Goal: Go to known website: Go to known website

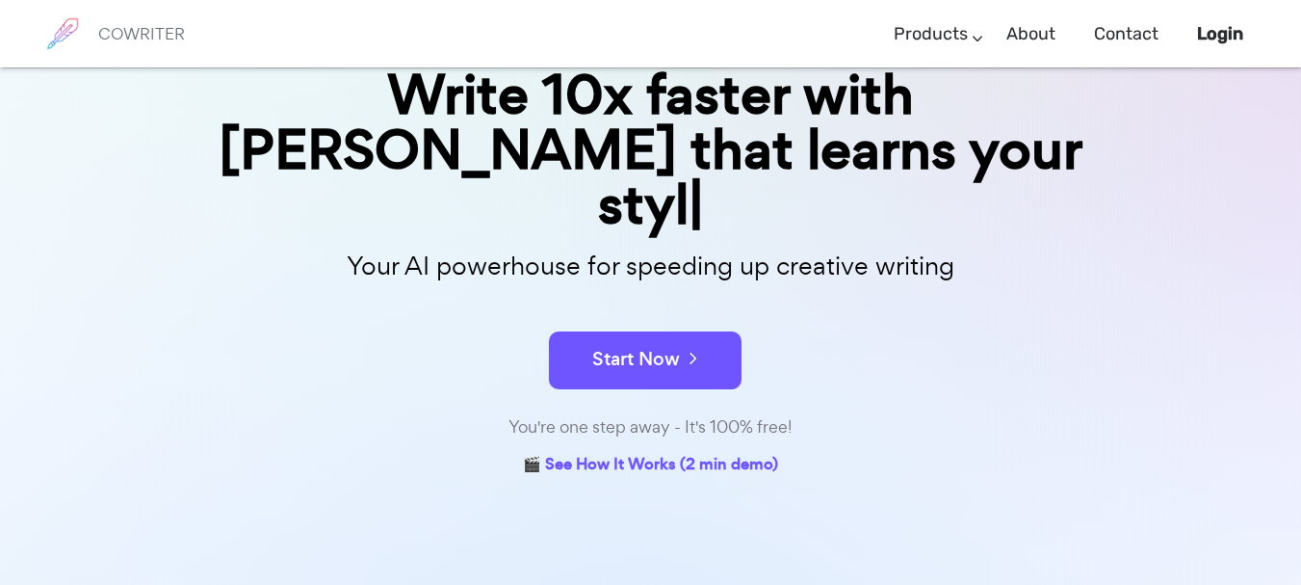
scroll to position [193, 0]
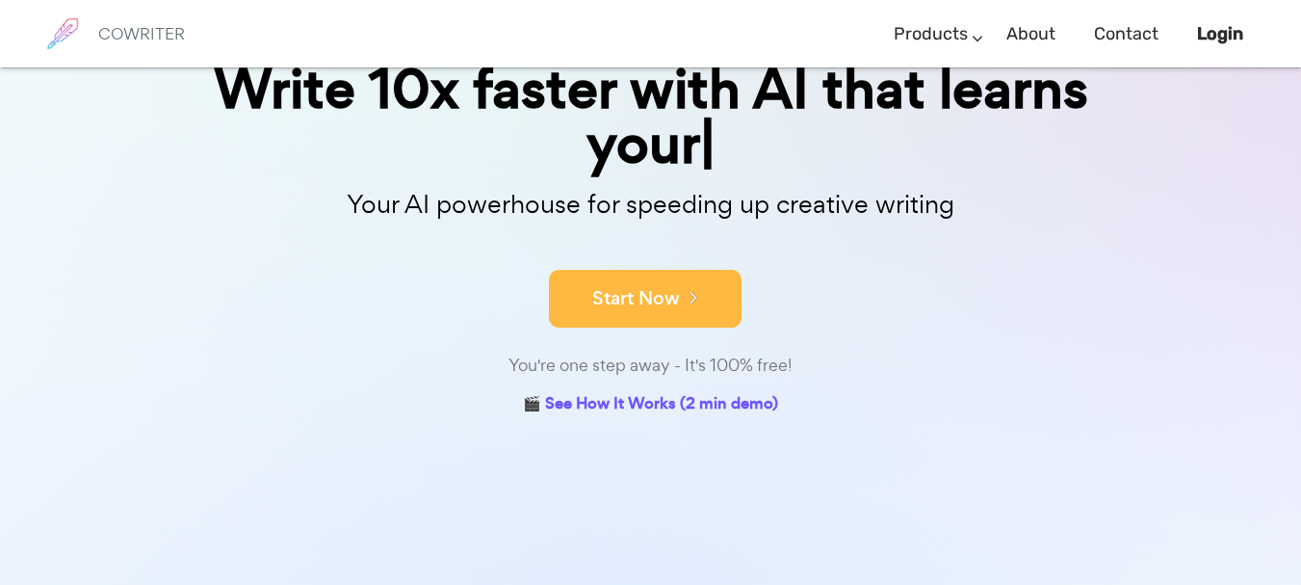
click at [660, 296] on div "Write 10x faster with [PERSON_NAME] that learns your Your AI powerhouse for spe…" at bounding box center [650, 195] width 963 height 449
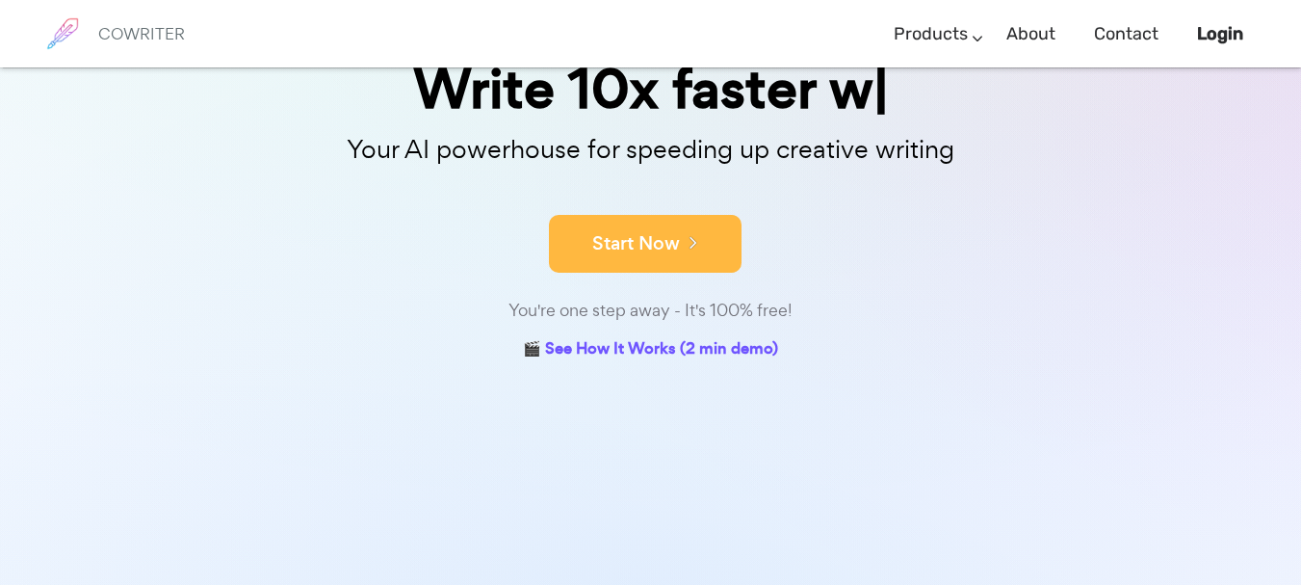
click at [667, 234] on button "Start Now" at bounding box center [645, 244] width 193 height 58
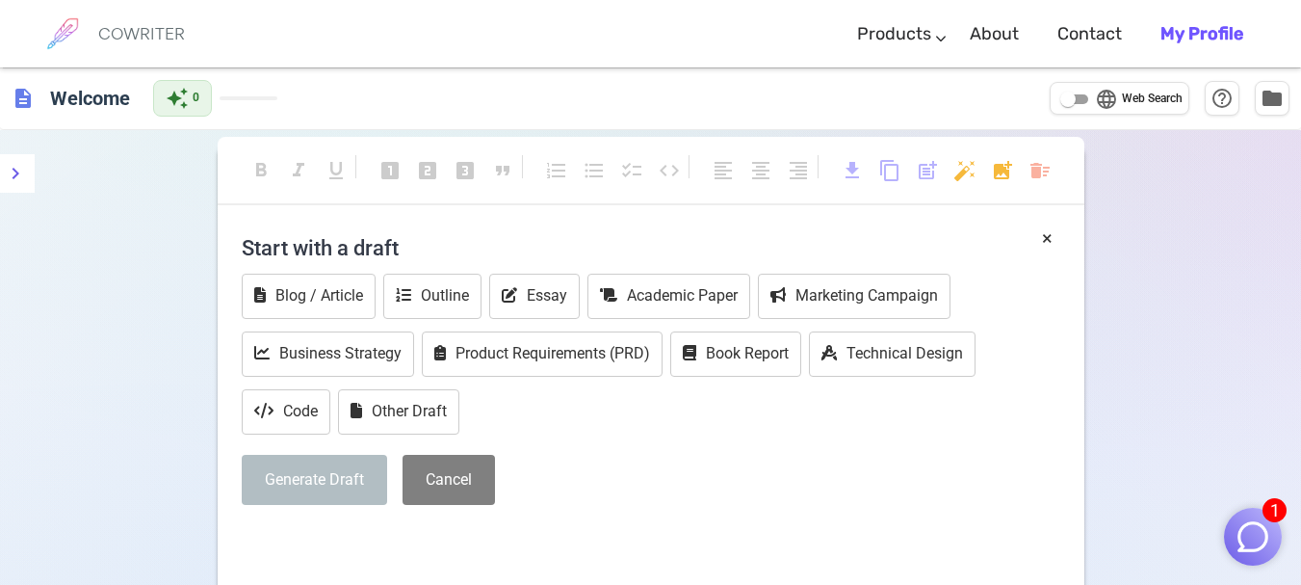
click at [459, 107] on div "description Welcome auto_awesome 0 language Web Search help_outline folder" at bounding box center [650, 98] width 1301 height 63
click at [460, 92] on div "description Welcome auto_awesome 0 language Web Search help_outline folder" at bounding box center [650, 98] width 1301 height 63
